Goal: Transaction & Acquisition: Book appointment/travel/reservation

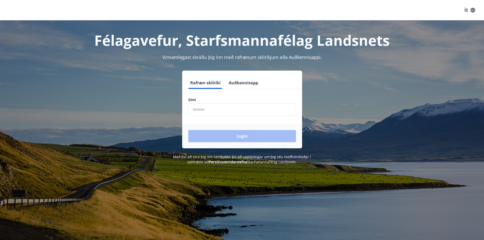
click at [226, 110] on input "phone" at bounding box center [242, 109] width 108 height 12
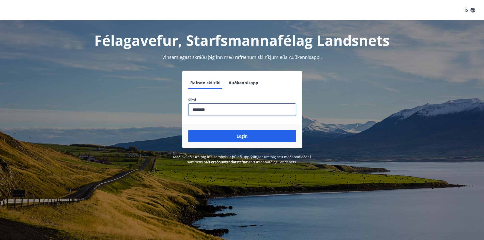
type input "********"
click at [188, 130] on button "Login" at bounding box center [242, 136] width 108 height 12
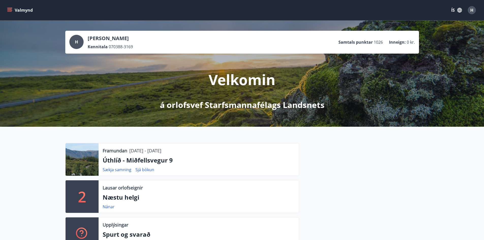
click at [19, 11] on button "Valmynd" at bounding box center [20, 10] width 29 height 9
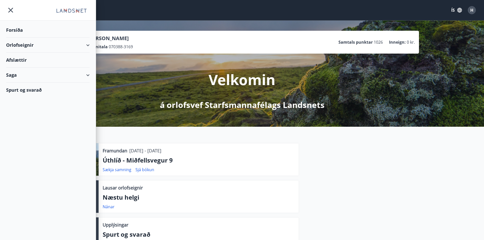
click at [47, 45] on div "Orlofseignir" at bounding box center [48, 45] width 84 height 15
click at [31, 68] on div "Bókunardagatal" at bounding box center [47, 68] width 75 height 11
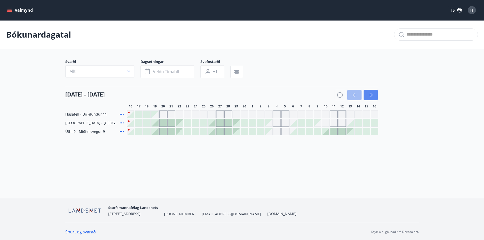
click at [372, 97] on icon "button" at bounding box center [370, 95] width 6 height 6
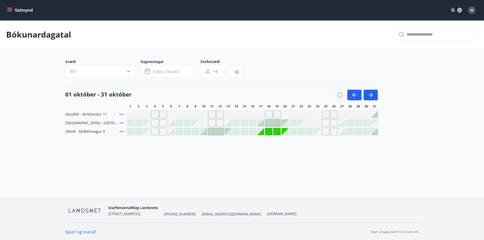
click at [271, 115] on div "Gráir dagar eru ekki bókanlegir" at bounding box center [269, 114] width 8 height 8
click at [270, 117] on div "Gráir dagar eru ekki bókanlegir" at bounding box center [269, 114] width 8 height 8
click at [260, 113] on div "Gráir dagar eru ekki bókanlegir" at bounding box center [261, 114] width 8 height 8
click at [354, 94] on icon "button" at bounding box center [354, 95] width 6 height 6
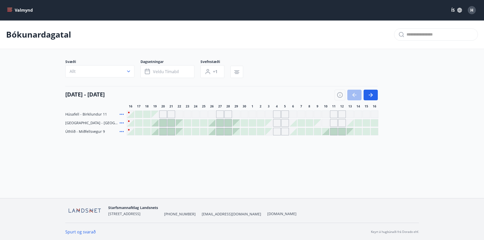
click at [380, 93] on div "16 september - 16 október 16 17 18 19 20 21 22 23 24 25 26 27 28 29 30 1 2 3 4 …" at bounding box center [241, 97] width 353 height 22
click at [375, 94] on button "button" at bounding box center [370, 95] width 14 height 11
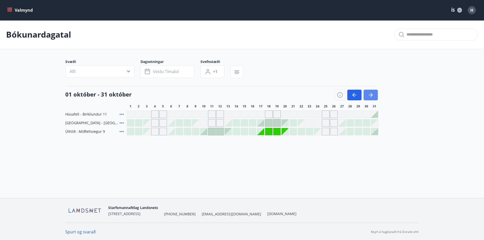
click at [375, 94] on button "button" at bounding box center [370, 95] width 14 height 11
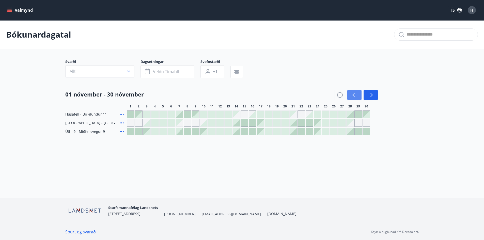
click at [353, 94] on icon "button" at bounding box center [354, 95] width 6 height 6
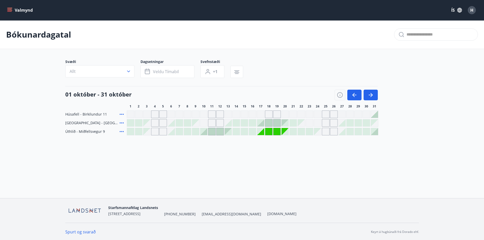
click at [240, 115] on div "Gráir dagar eru ekki bókanlegir" at bounding box center [244, 114] width 8 height 8
click at [233, 115] on div "Gráir dagar eru ekki bókanlegir" at bounding box center [236, 114] width 8 height 8
